Goal: Information Seeking & Learning: Learn about a topic

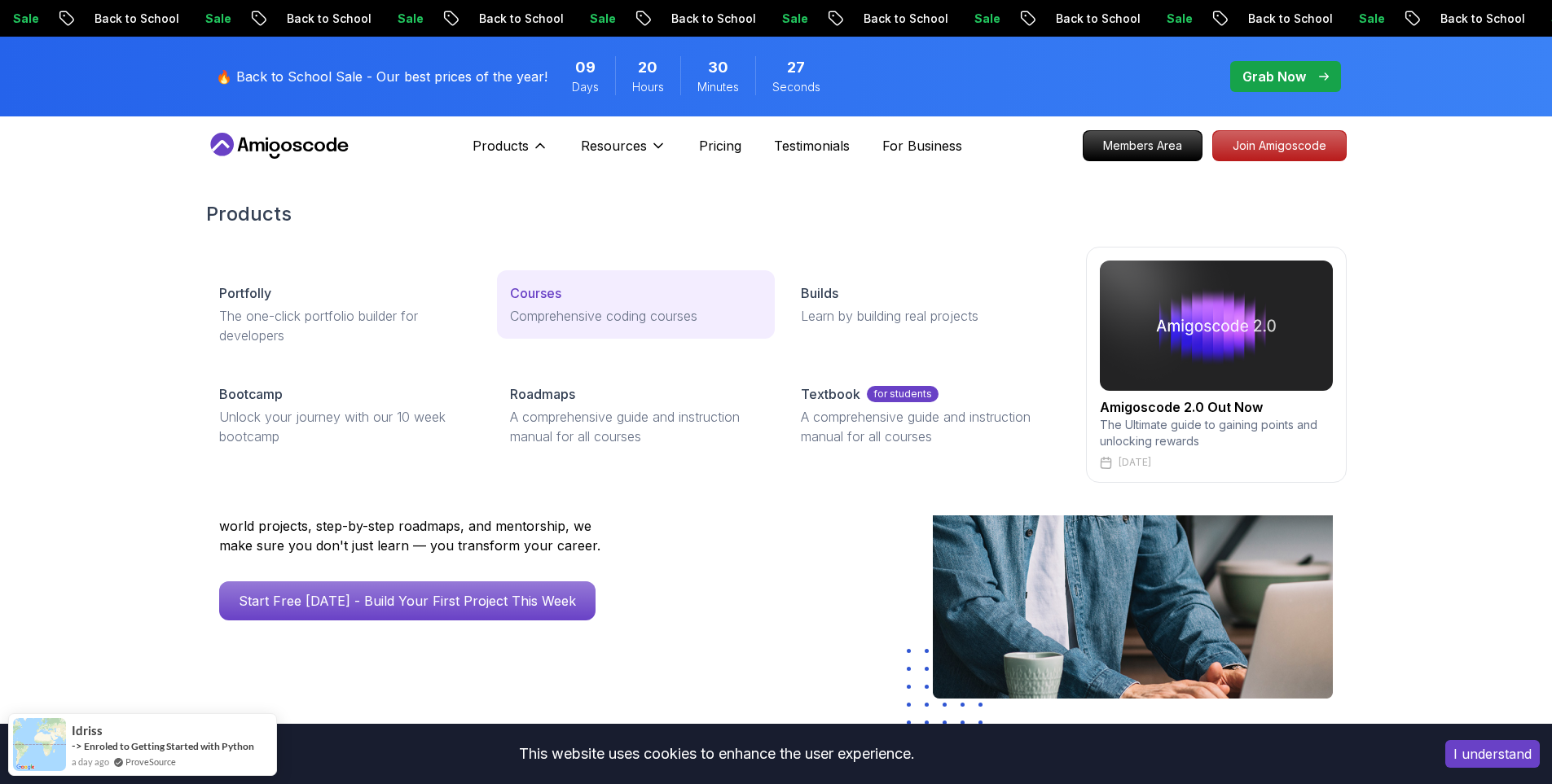
click at [533, 298] on p "Courses" at bounding box center [535, 293] width 51 height 20
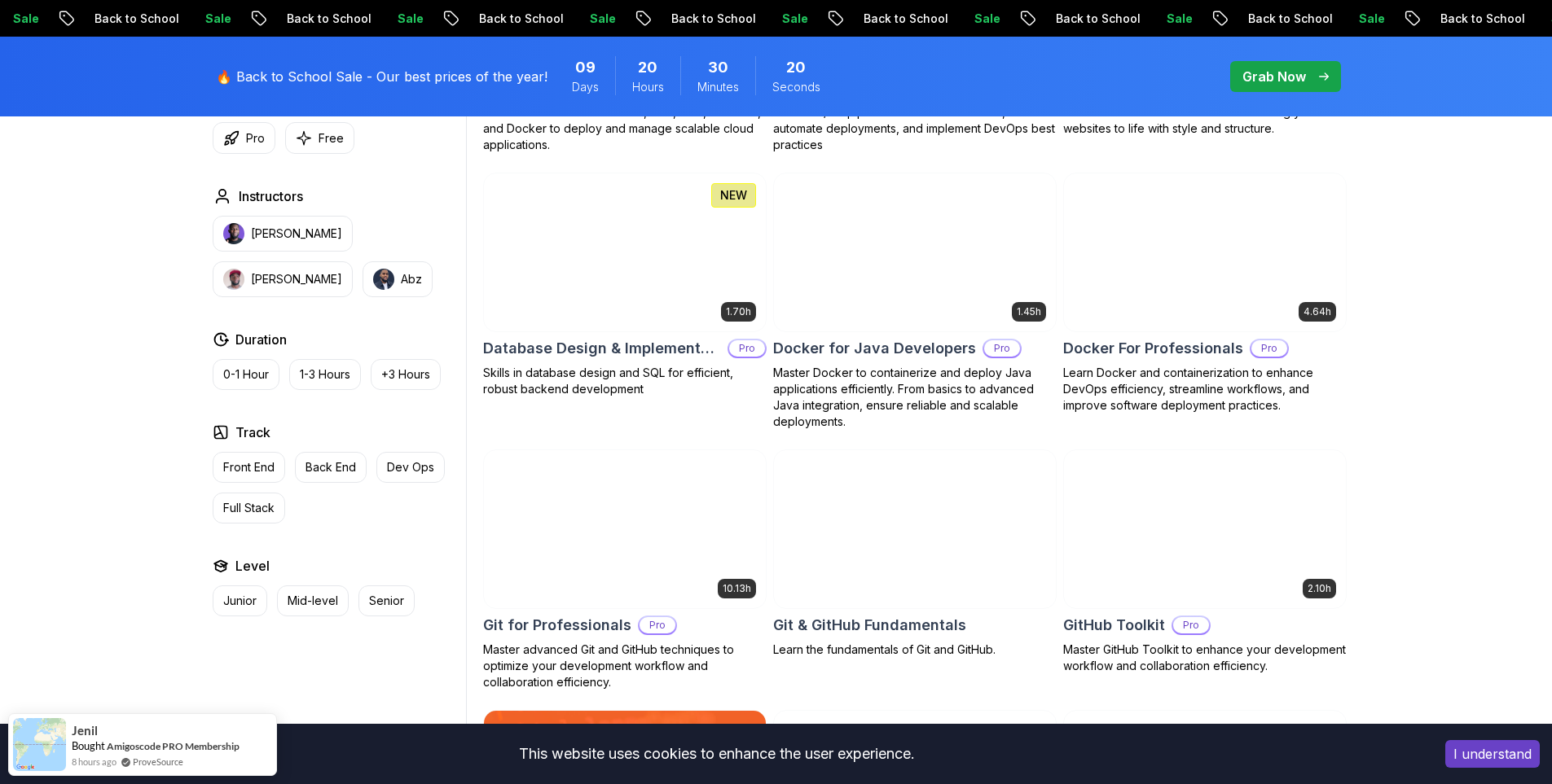
scroll to position [1466, 0]
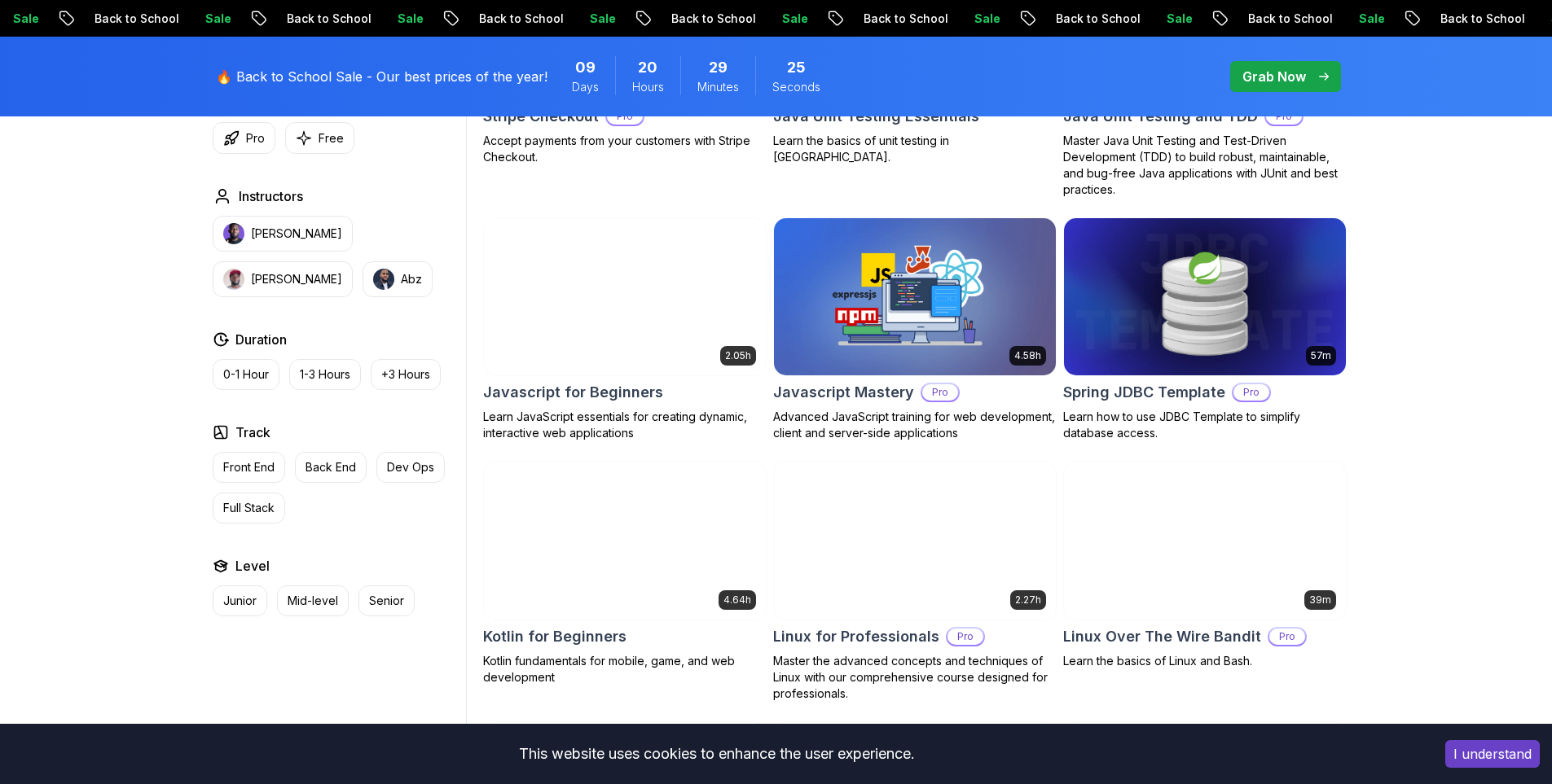
scroll to position [2770, 0]
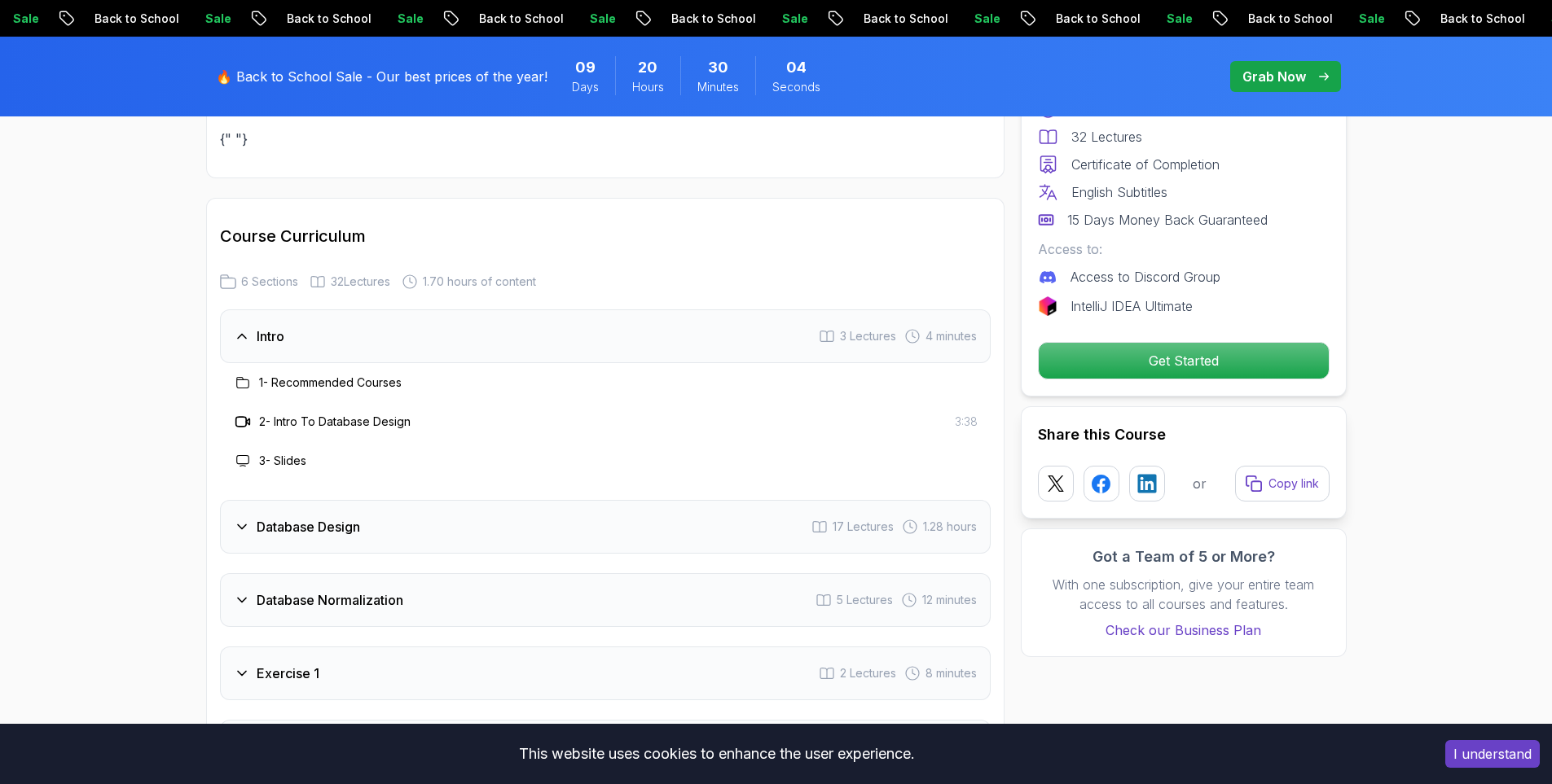
scroll to position [2770, 0]
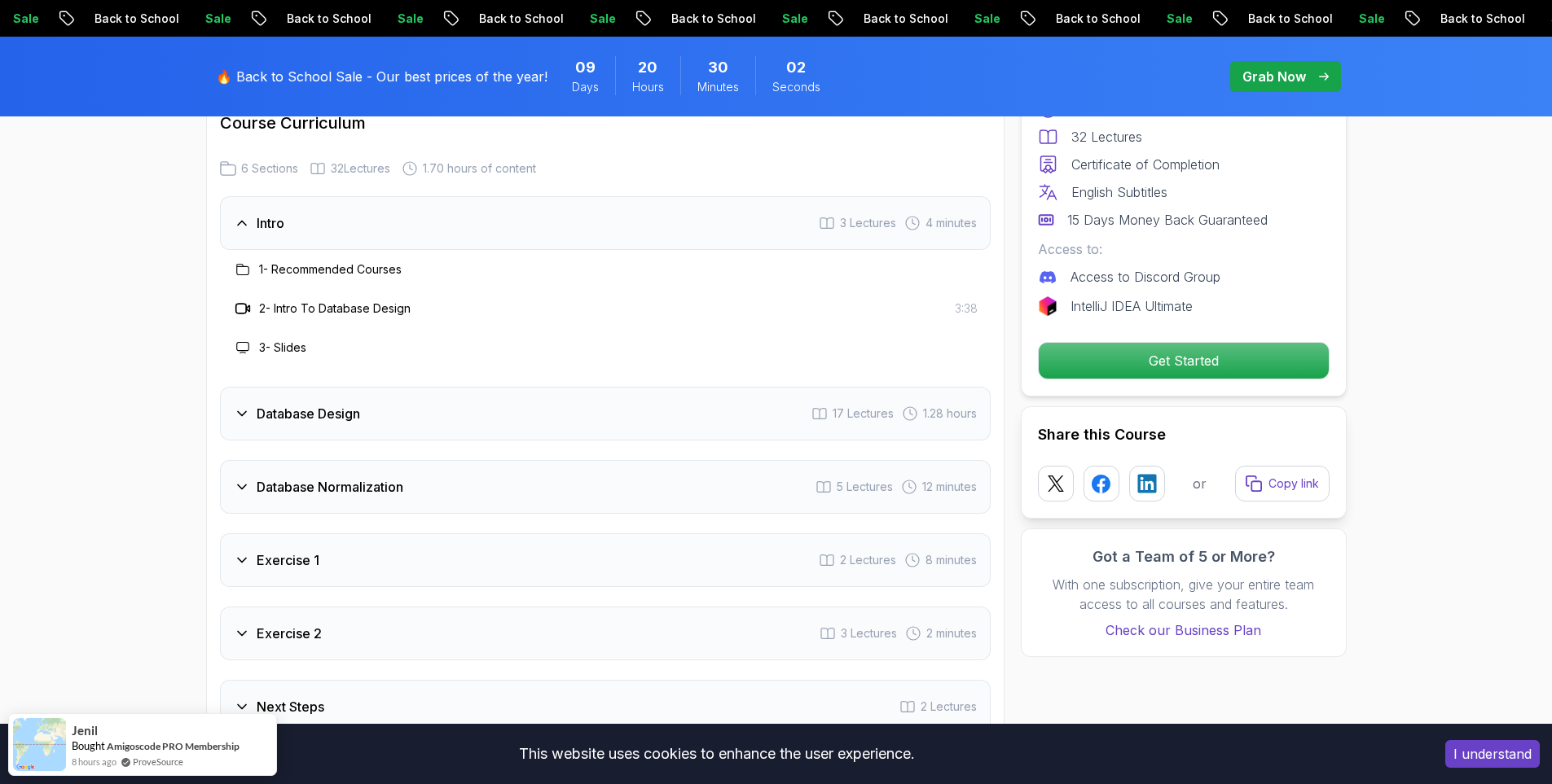
click at [422, 434] on div "Database Design 17 Lectures 1.28 hours" at bounding box center [605, 414] width 771 height 54
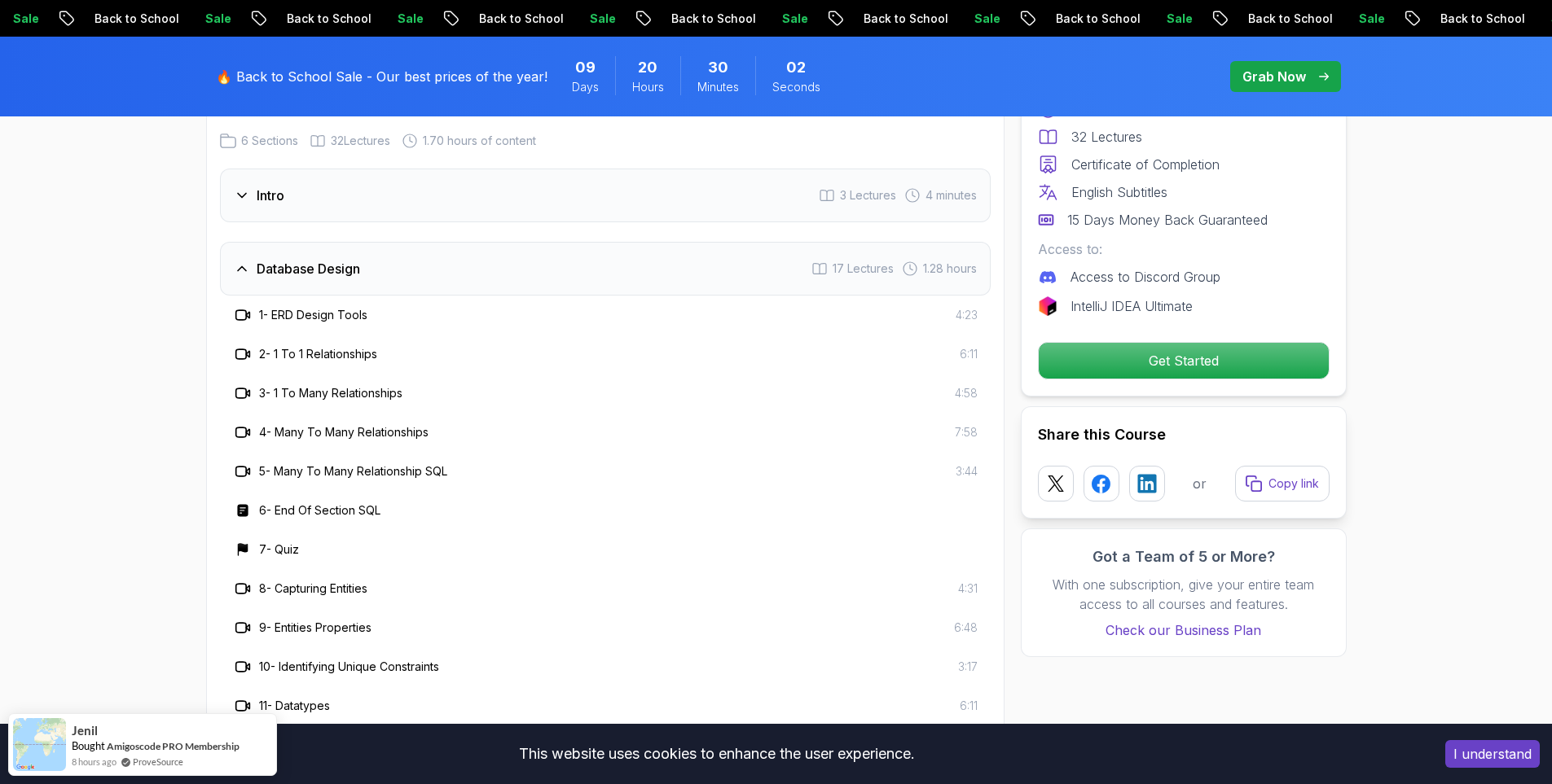
scroll to position [2933, 0]
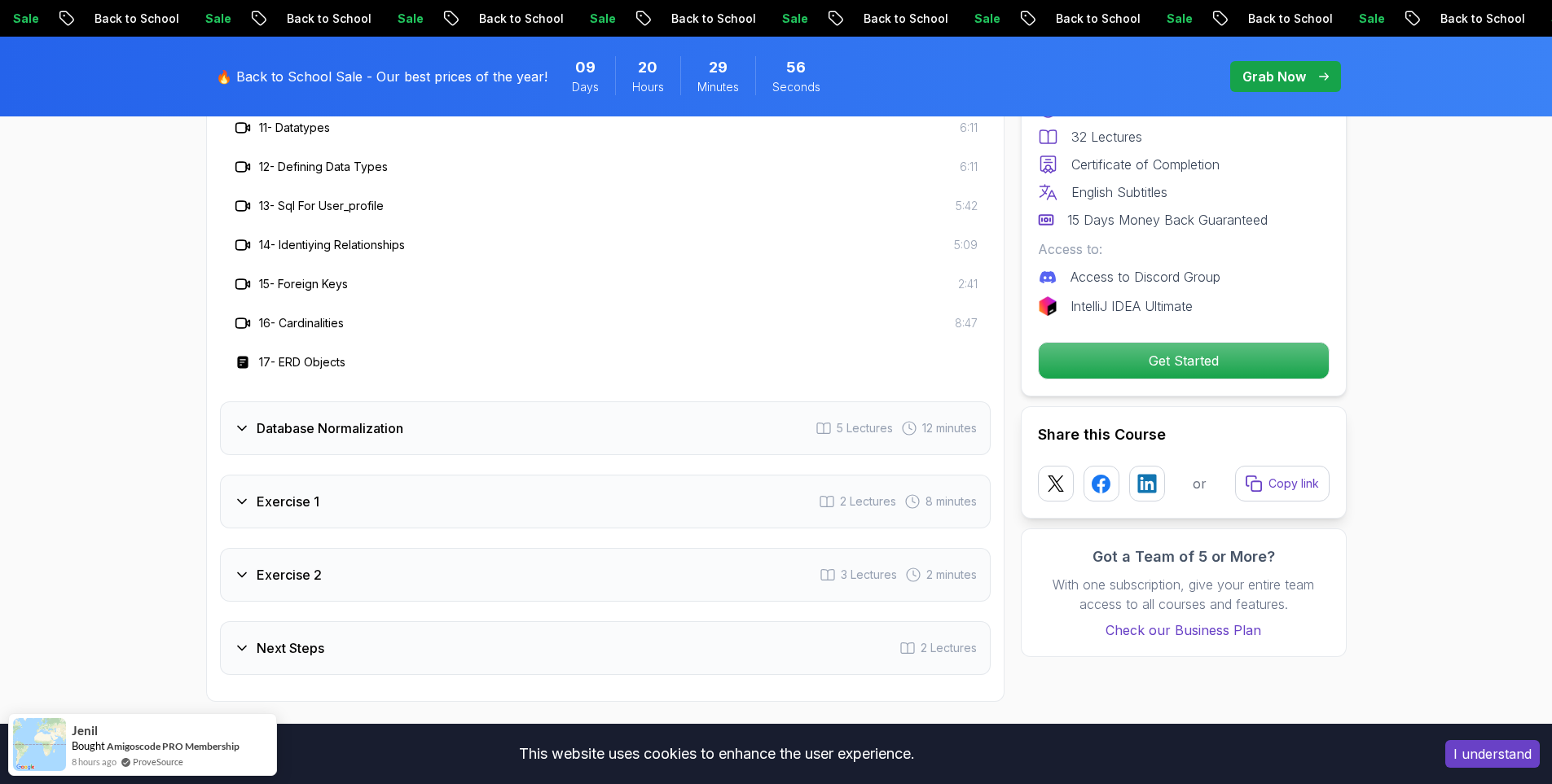
scroll to position [3421, 0]
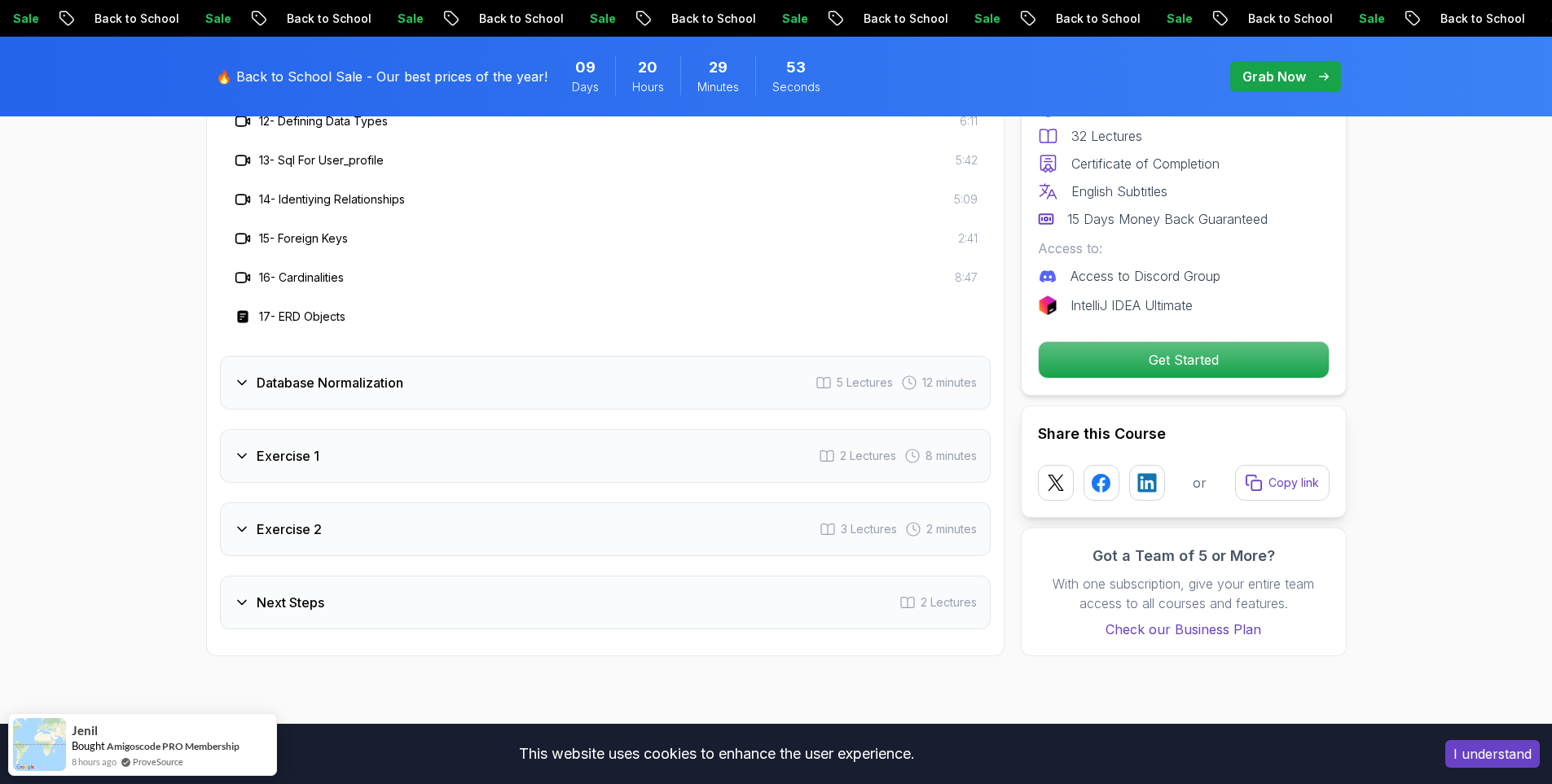
click at [432, 374] on div "Database Normalization 5 Lectures 12 minutes" at bounding box center [605, 383] width 771 height 54
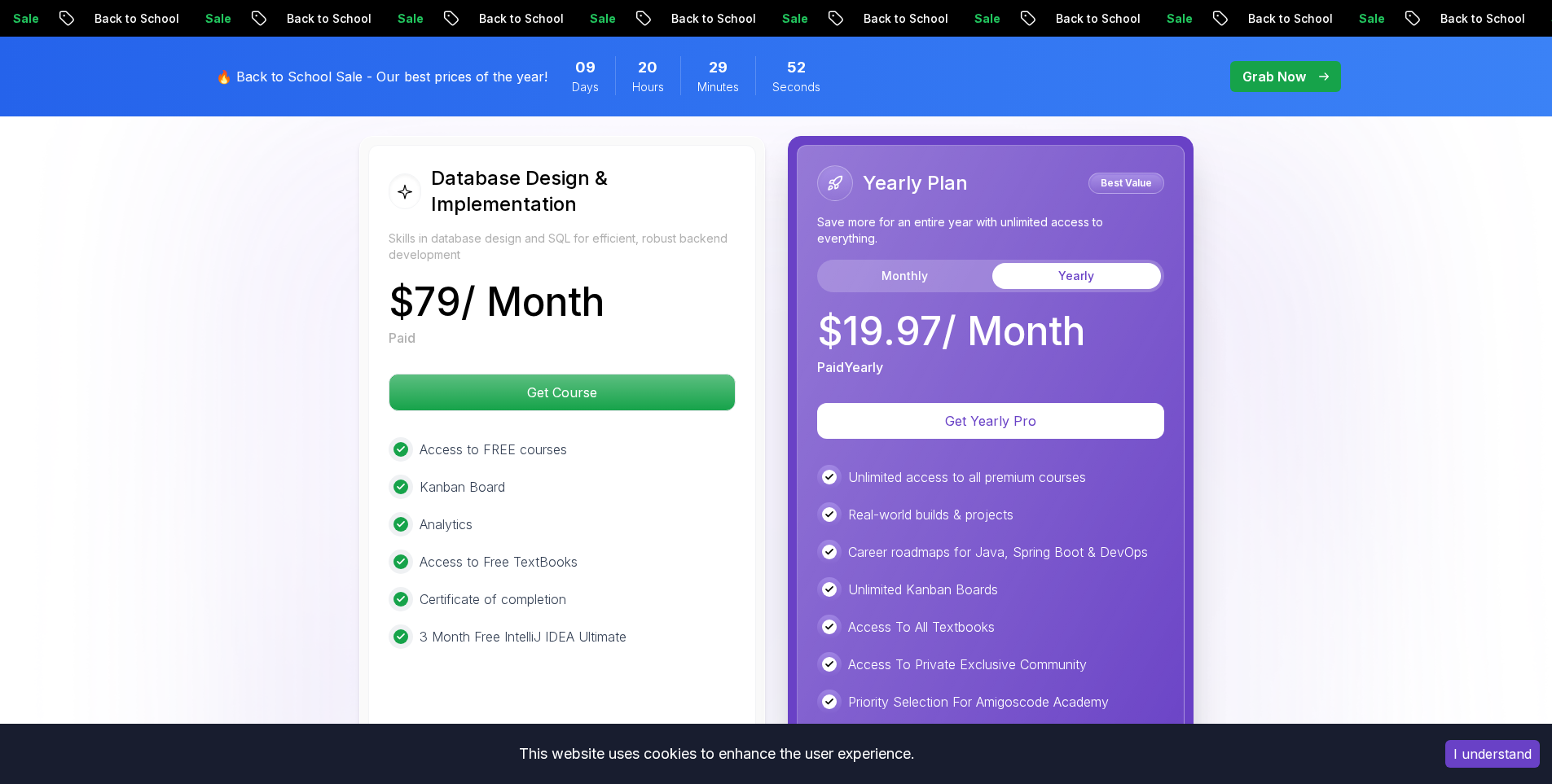
scroll to position [3829, 0]
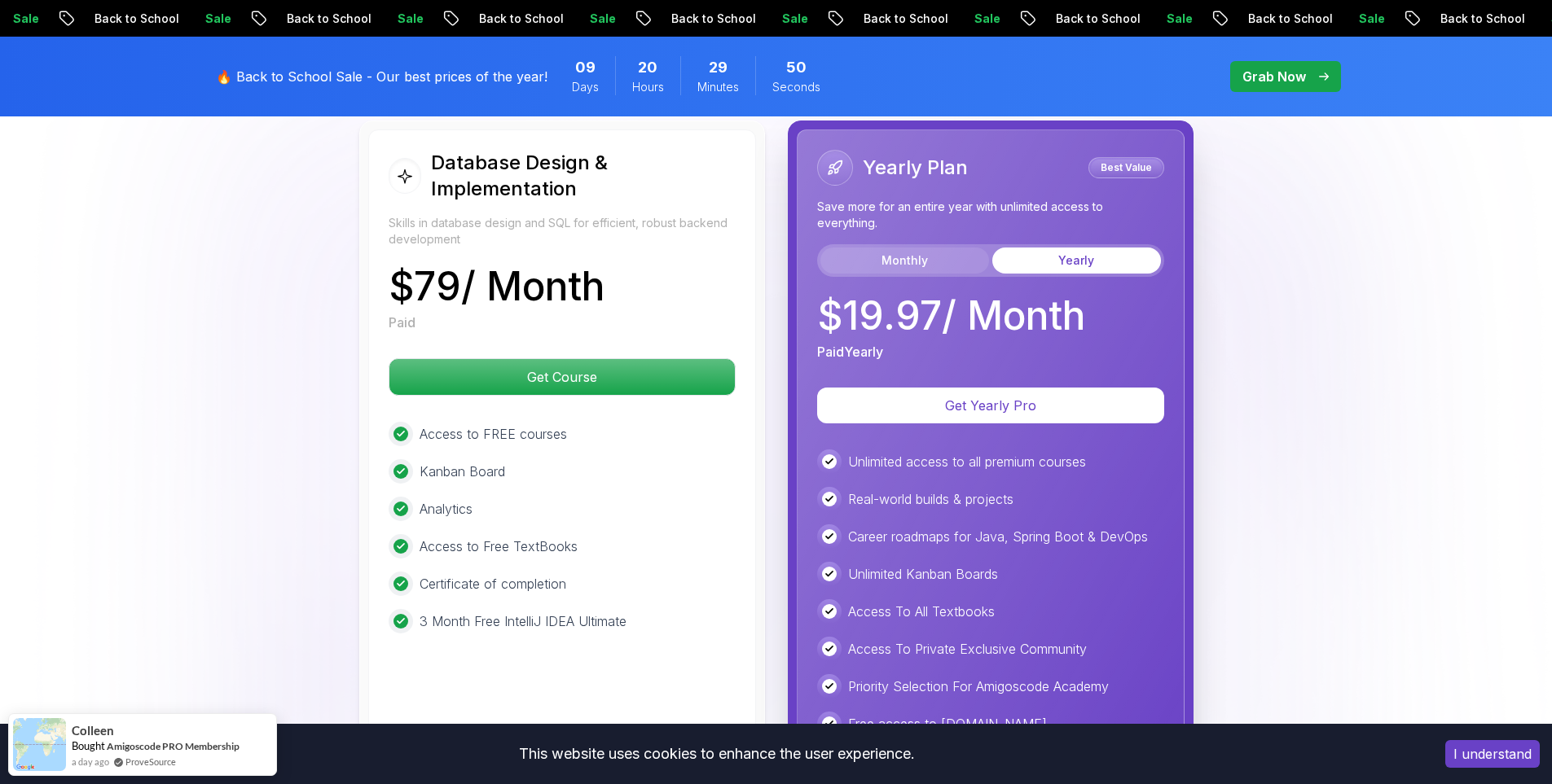
click at [929, 285] on div "Yearly Plan Best Value Save more for an entire year with unlimited access to ev…" at bounding box center [990, 256] width 347 height 212
click at [922, 270] on button "Monthly" at bounding box center [904, 261] width 169 height 26
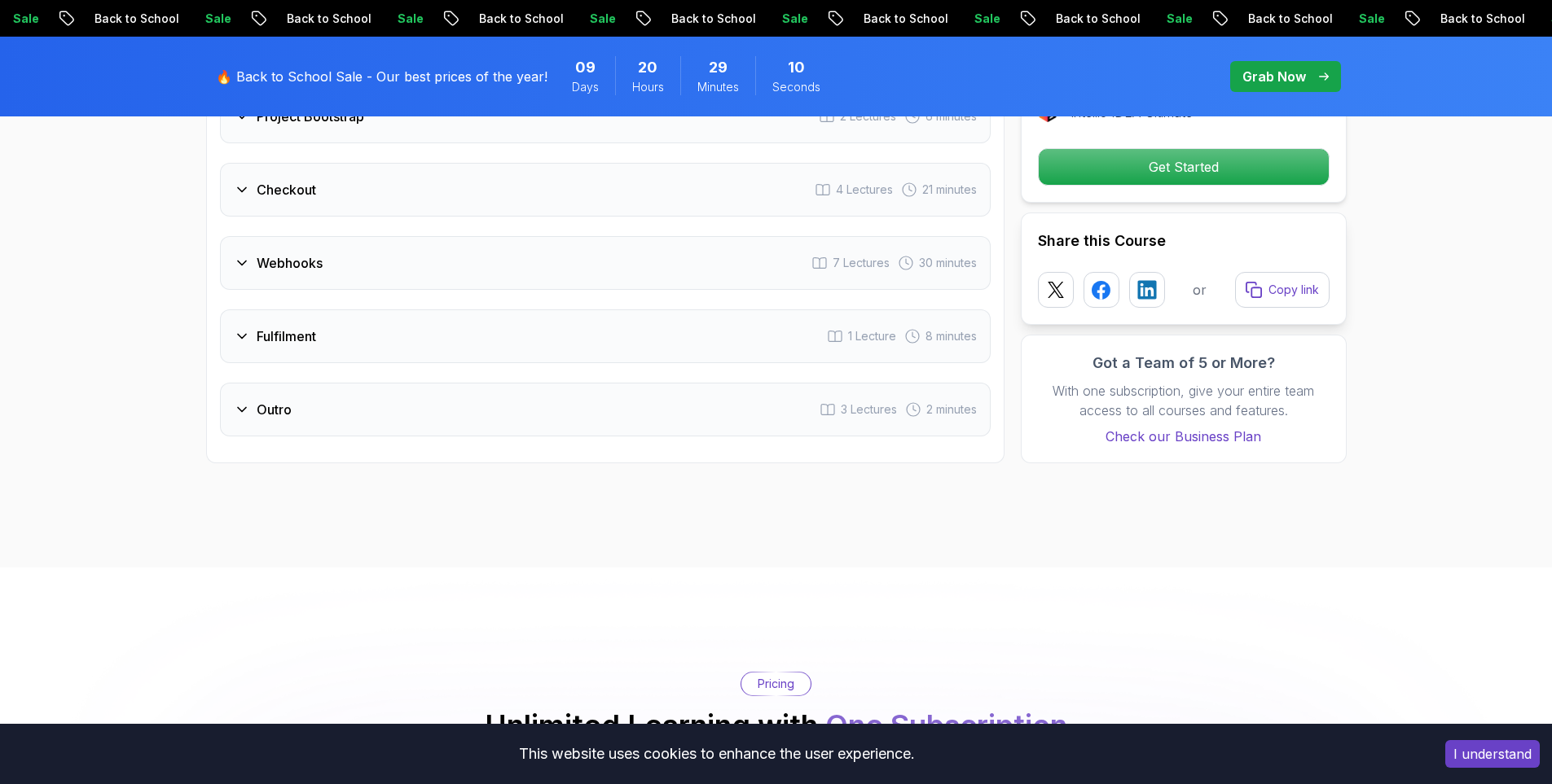
scroll to position [2281, 0]
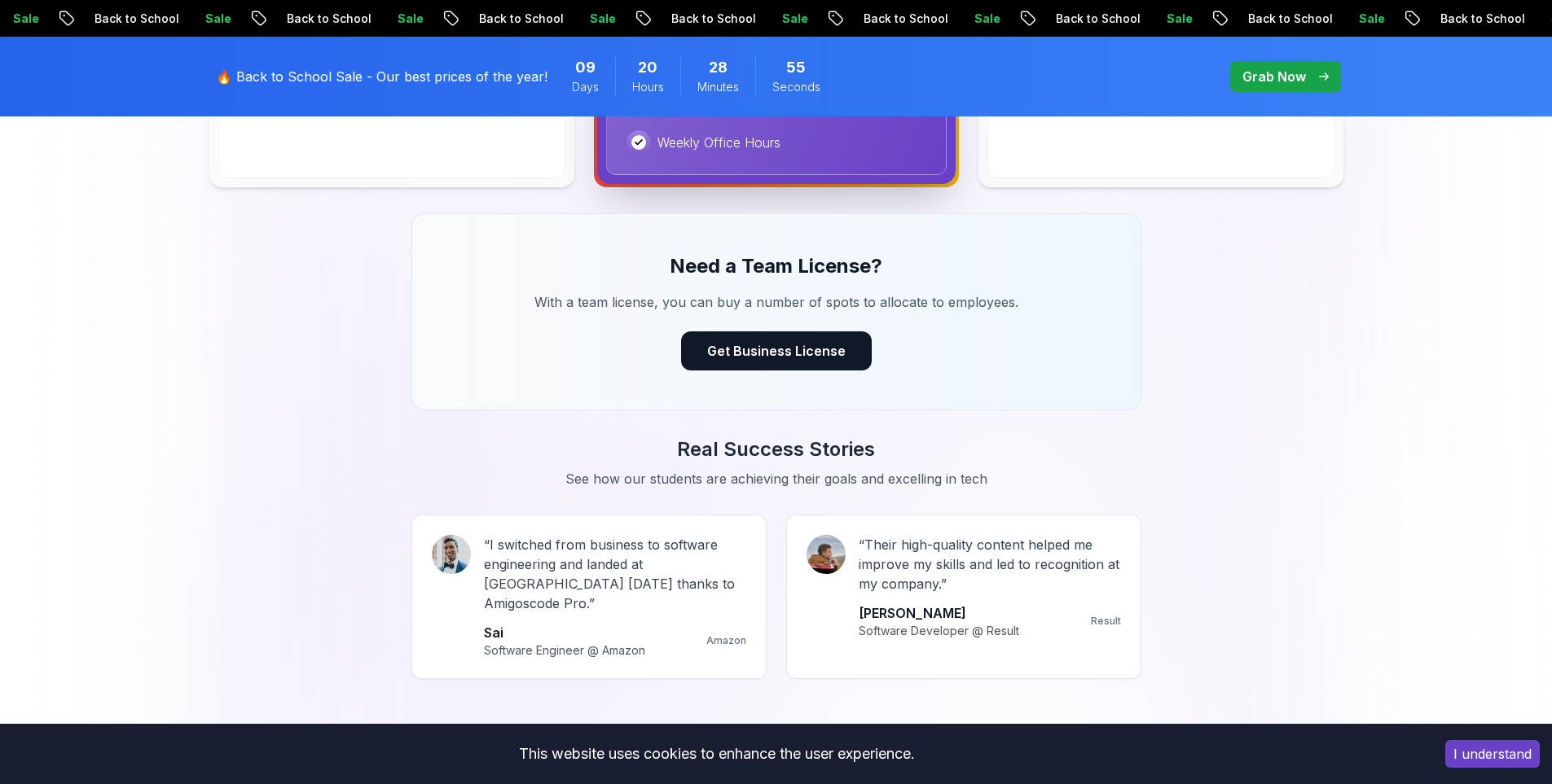
scroll to position [1385, 0]
